Goal: Communication & Community: Answer question/provide support

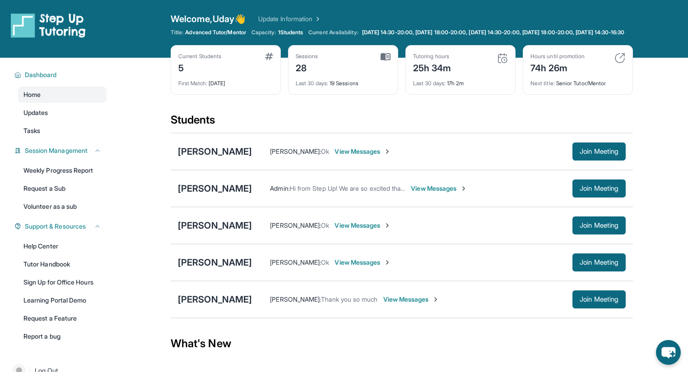
click at [400, 304] on span "View Messages" at bounding box center [411, 299] width 56 height 9
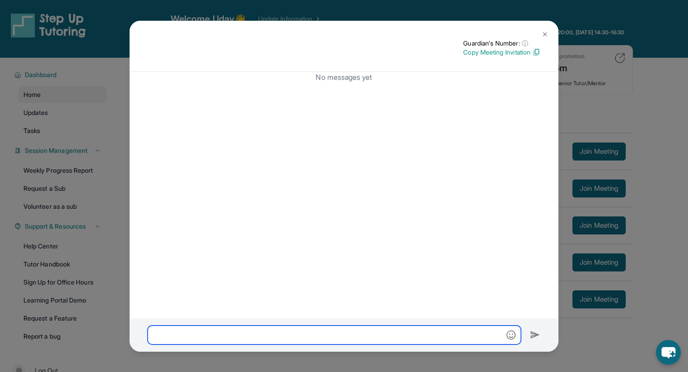
click at [473, 340] on input "text" at bounding box center [334, 335] width 373 height 19
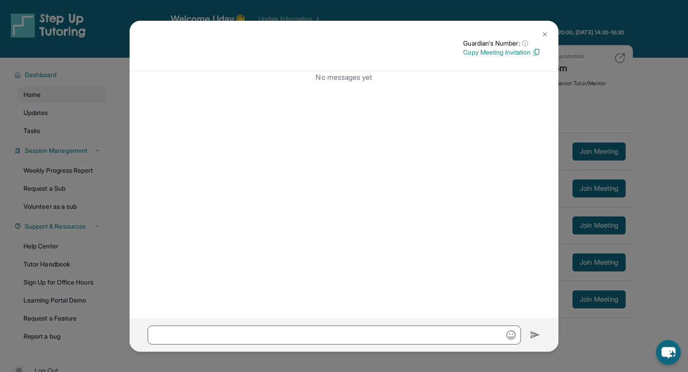
click at [580, 345] on div "Guardian's Number: ⓘ This isn't the guardian's real number — it's a private for…" at bounding box center [344, 186] width 688 height 372
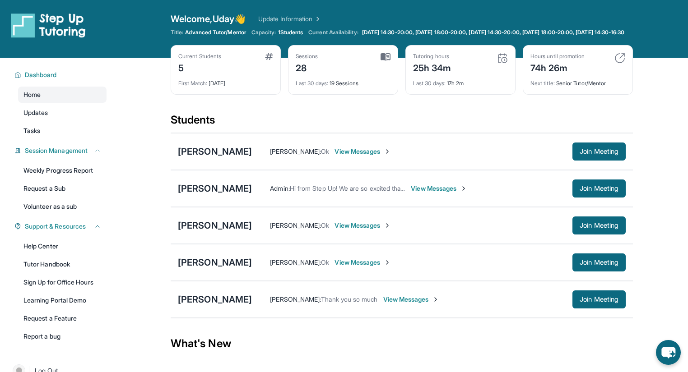
click at [291, 303] on span "[PERSON_NAME] :" at bounding box center [295, 300] width 51 height 8
click at [339, 303] on span "Thank you so much" at bounding box center [349, 300] width 56 height 8
click at [412, 309] on div "[PERSON_NAME] : Thank you so much View Messages Join Meeting" at bounding box center [439, 300] width 374 height 18
click at [436, 303] on img at bounding box center [435, 299] width 7 height 7
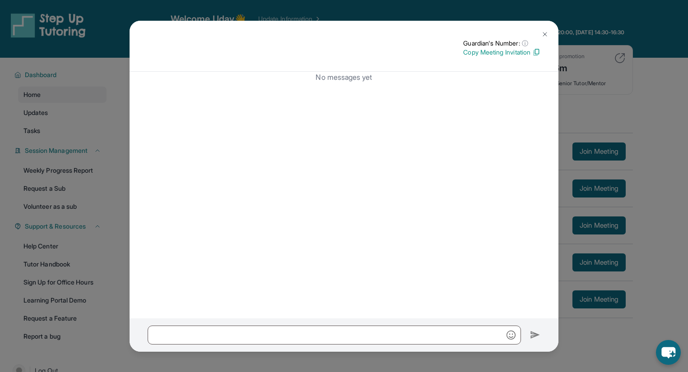
click at [546, 34] on img at bounding box center [544, 34] width 7 height 7
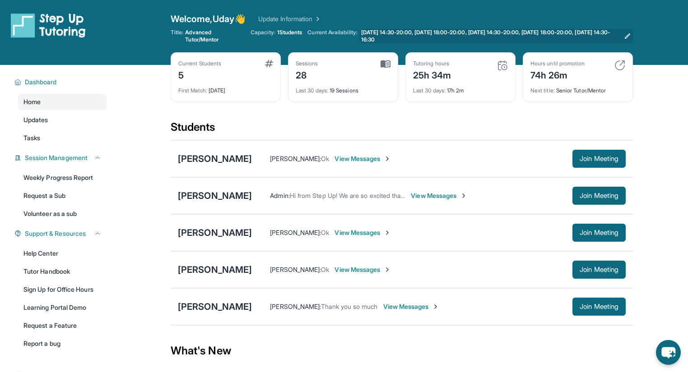
click at [386, 31] on span "[DATE] 14:30-20:00, [DATE] 18:00-20:00, [DATE] 14:30-20:00, [DATE] 18:00-20:00,…" at bounding box center [490, 36] width 259 height 14
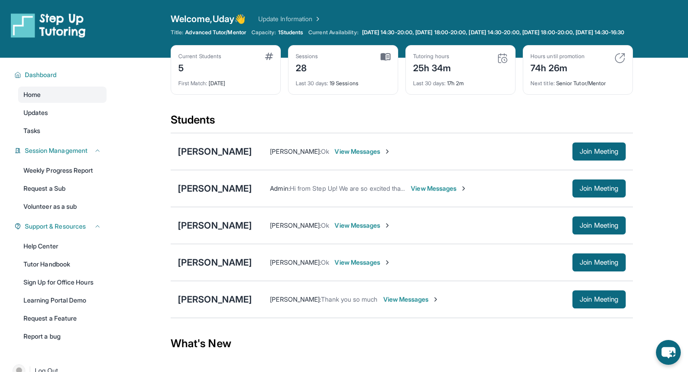
click at [401, 304] on span "View Messages" at bounding box center [411, 299] width 56 height 9
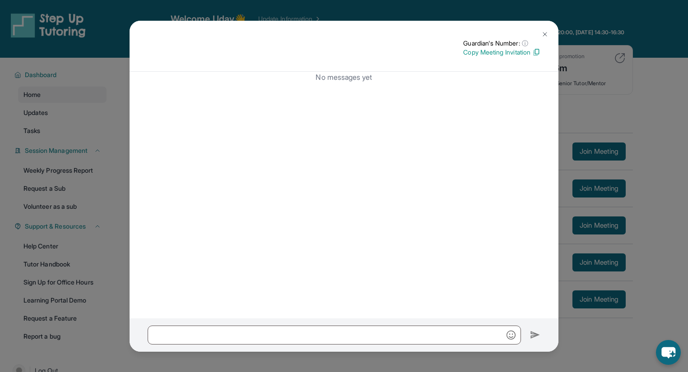
click at [545, 31] on img at bounding box center [544, 34] width 7 height 7
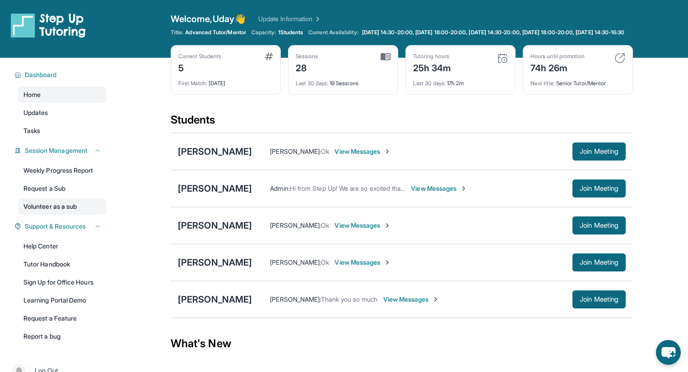
click at [60, 215] on link "Volunteer as a sub" at bounding box center [62, 207] width 88 height 16
